Goal: Register for event/course

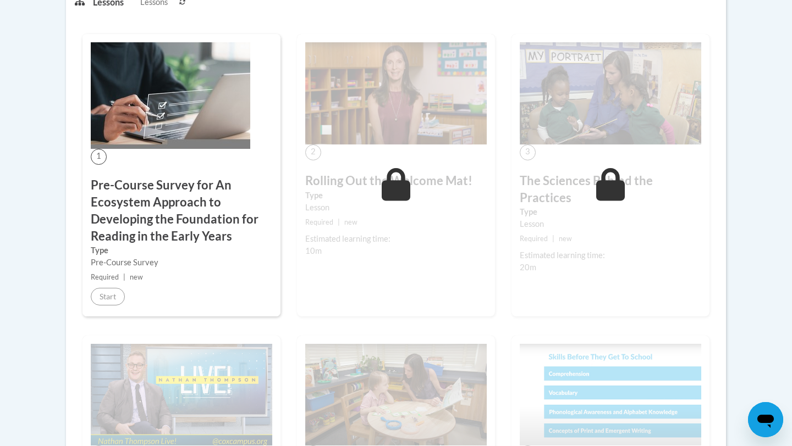
scroll to position [351, 0]
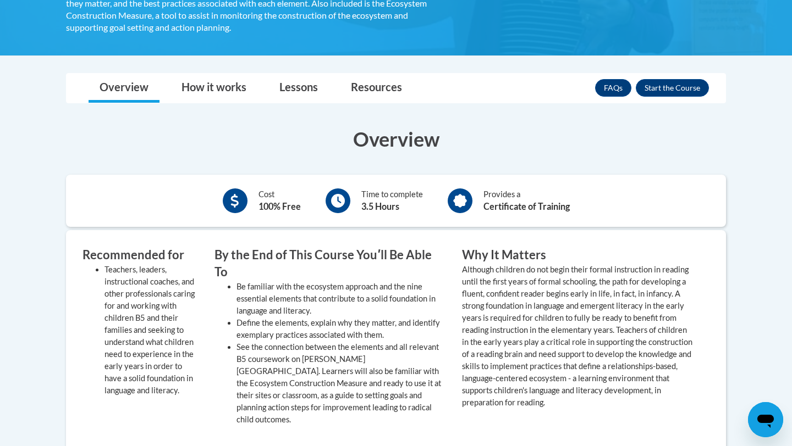
scroll to position [368, 0]
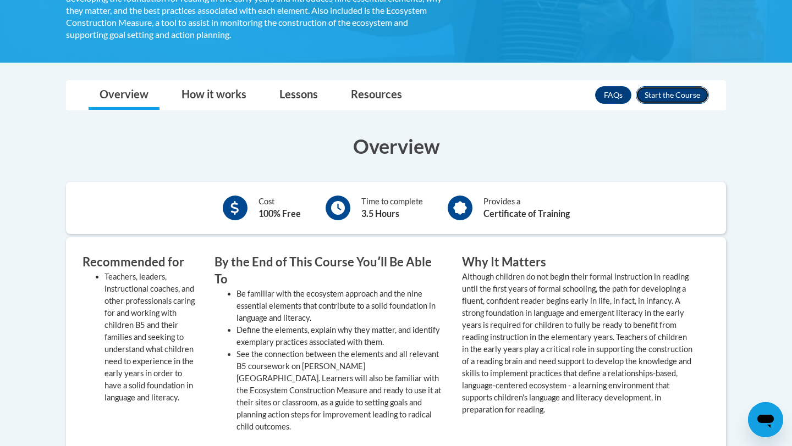
click at [674, 93] on button "Enroll" at bounding box center [671, 95] width 73 height 18
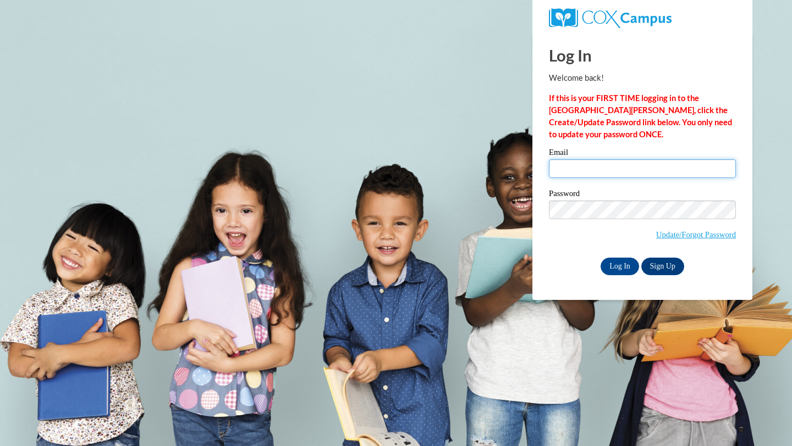
click at [599, 175] on input "Email" at bounding box center [642, 168] width 187 height 19
type input "lashandria.duren2011@gmail.com"
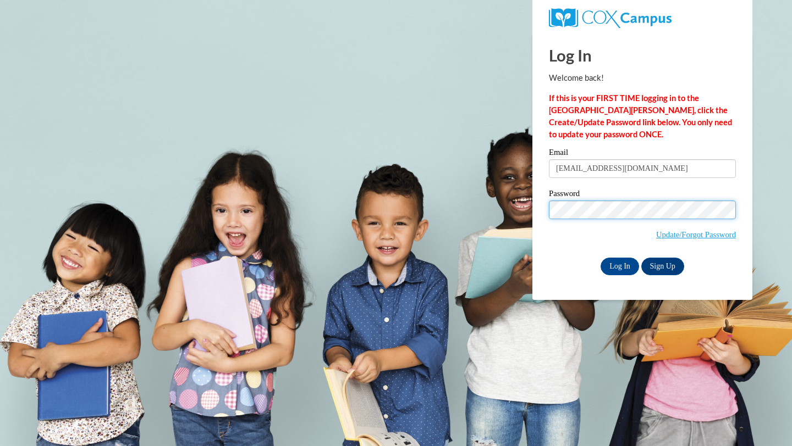
click at [600, 258] on input "Log In" at bounding box center [619, 267] width 38 height 18
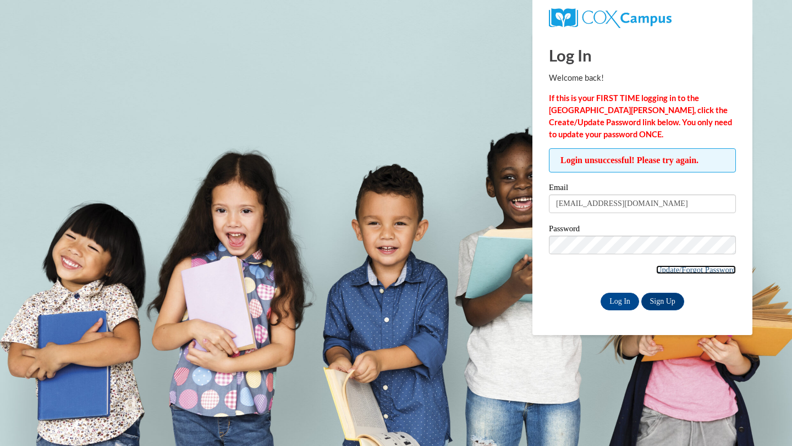
click at [671, 270] on link "Update/Forgot Password" at bounding box center [696, 270] width 80 height 9
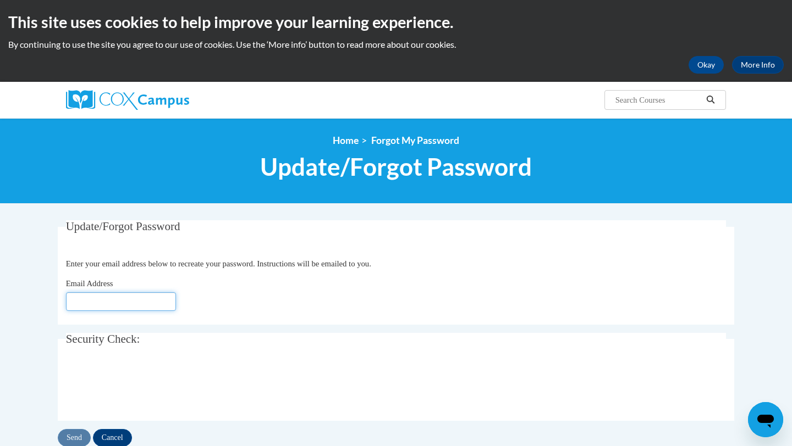
click at [96, 305] on input "Email Address" at bounding box center [121, 301] width 110 height 19
type input "lashandria.duren2011@gmail.com"
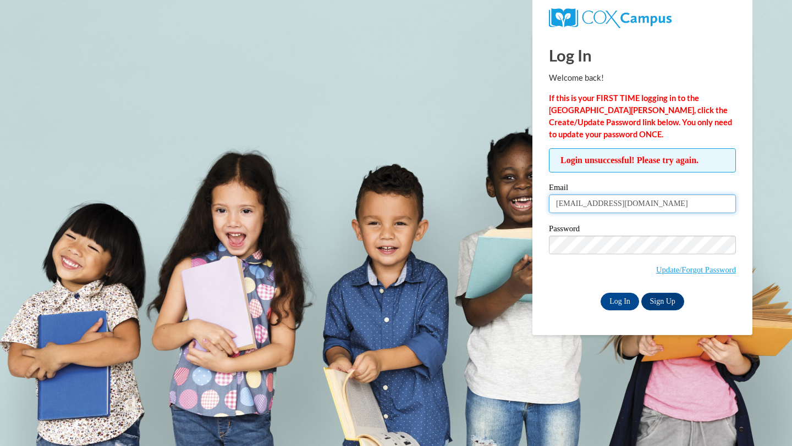
drag, startPoint x: 668, startPoint y: 206, endPoint x: 504, endPoint y: 200, distance: 164.5
click at [504, 200] on body "This site uses cookies to help improve your learning experience. By continuing …" at bounding box center [396, 223] width 792 height 446
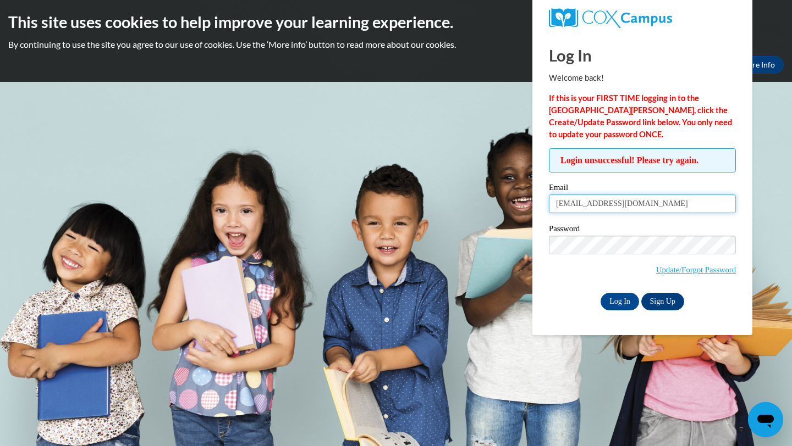
type input "lashandriaduren@cantonschools.net"
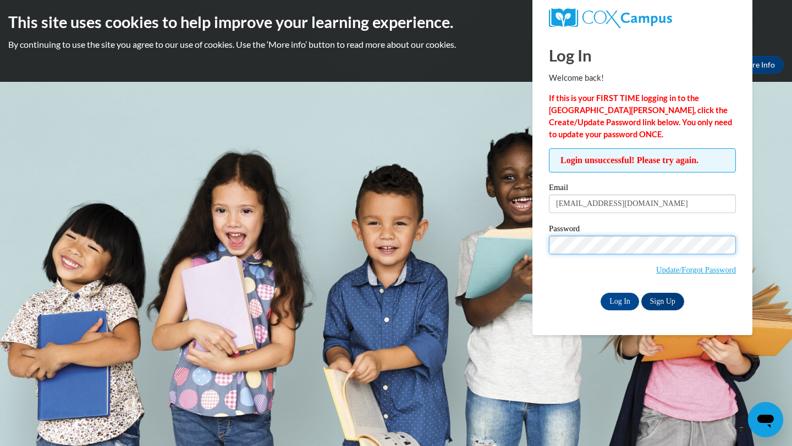
click at [600, 293] on input "Log In" at bounding box center [619, 302] width 38 height 18
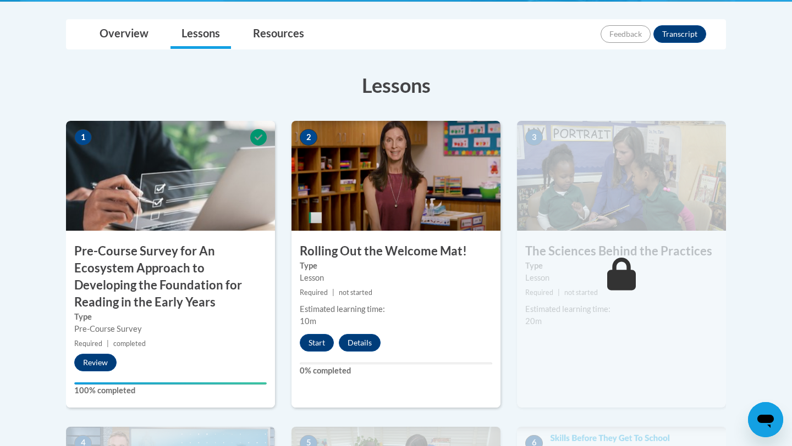
scroll to position [286, 0]
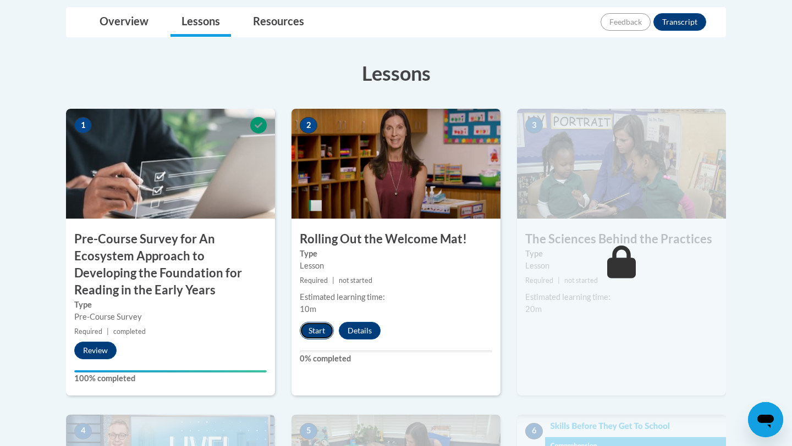
click at [329, 330] on button "Start" at bounding box center [317, 331] width 34 height 18
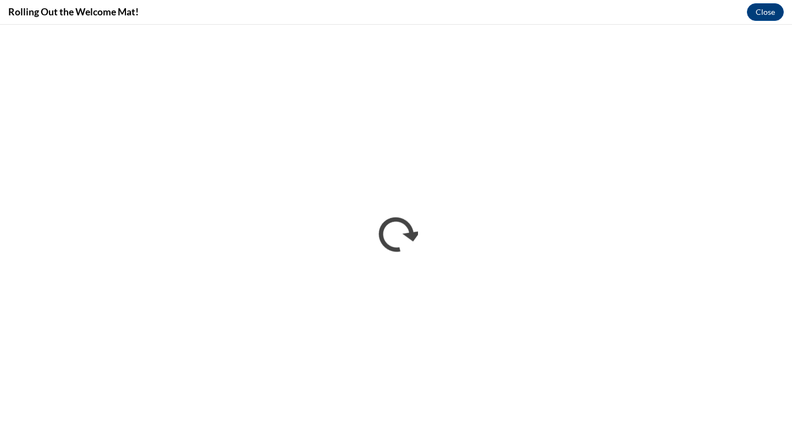
scroll to position [0, 0]
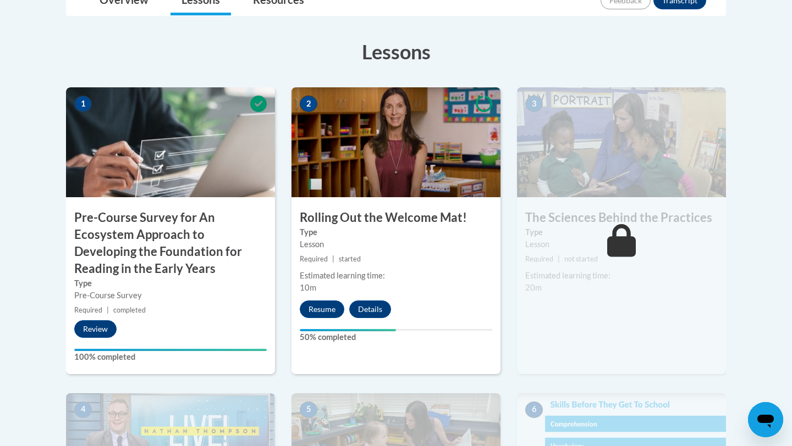
scroll to position [308, 0]
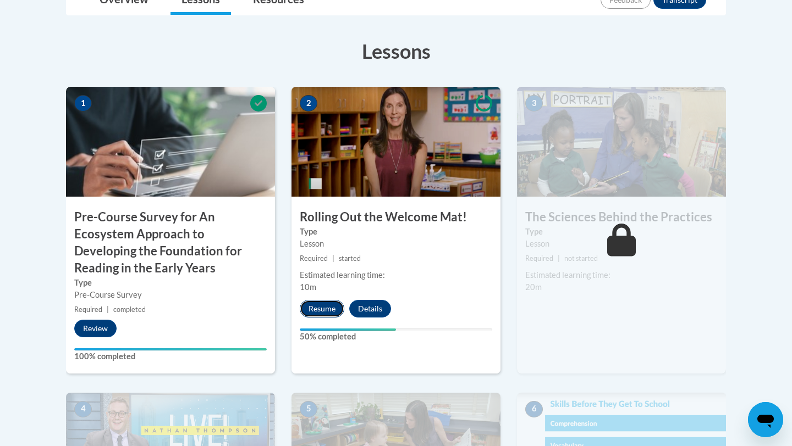
click at [317, 311] on button "Resume" at bounding box center [322, 309] width 45 height 18
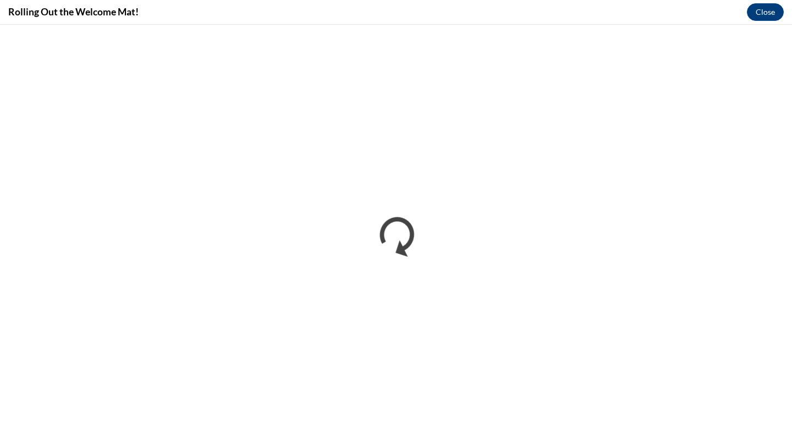
scroll to position [0, 0]
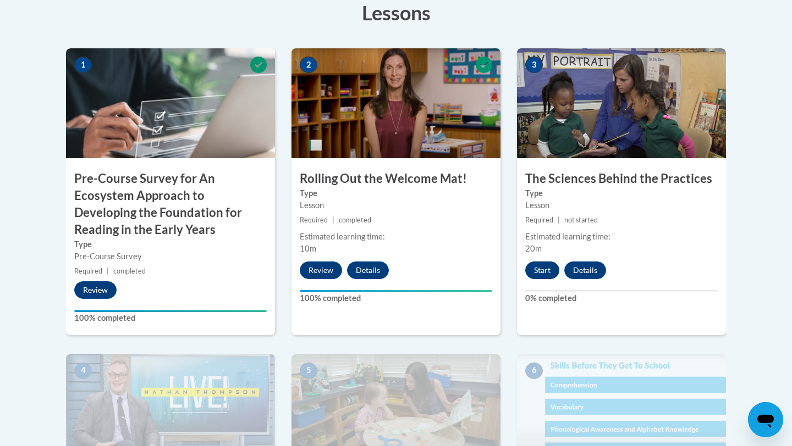
scroll to position [330, 0]
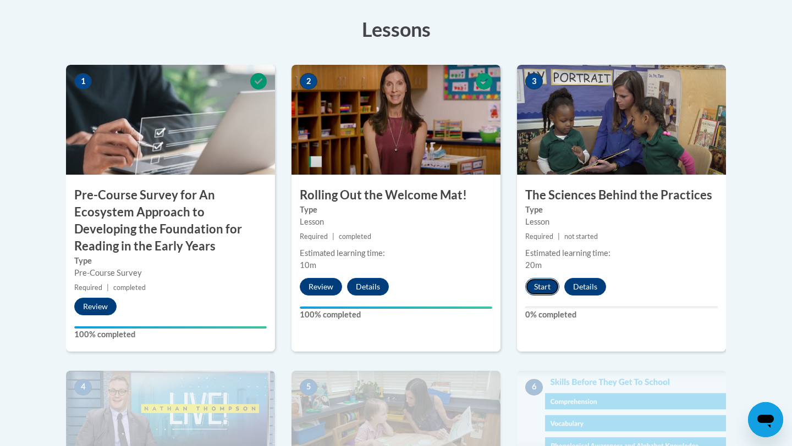
click at [543, 288] on button "Start" at bounding box center [542, 287] width 34 height 18
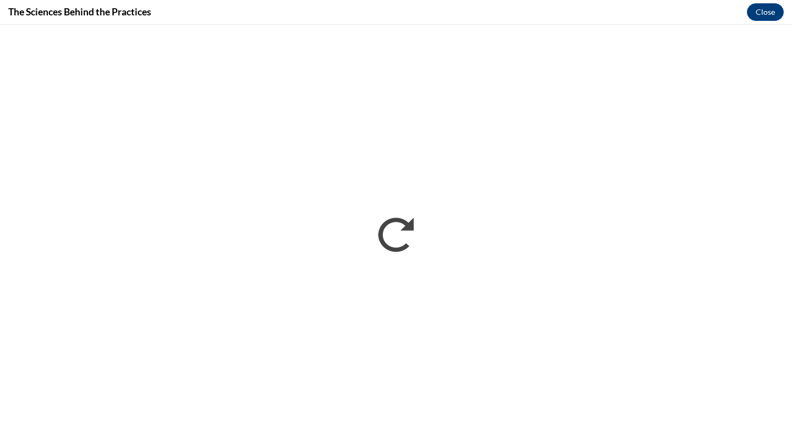
scroll to position [0, 0]
